Goal: Transaction & Acquisition: Purchase product/service

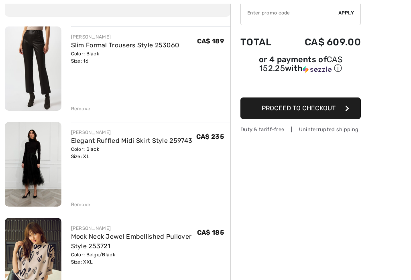
scroll to position [79, 0]
click at [48, 165] on img at bounding box center [33, 164] width 57 height 85
click at [51, 153] on img at bounding box center [33, 164] width 57 height 85
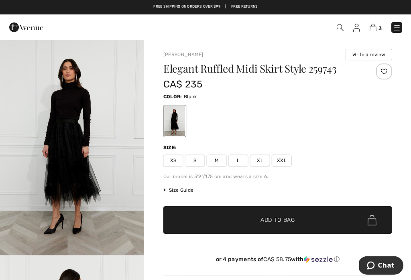
click at [375, 30] on img at bounding box center [372, 28] width 7 height 8
